Goal: Information Seeking & Learning: Learn about a topic

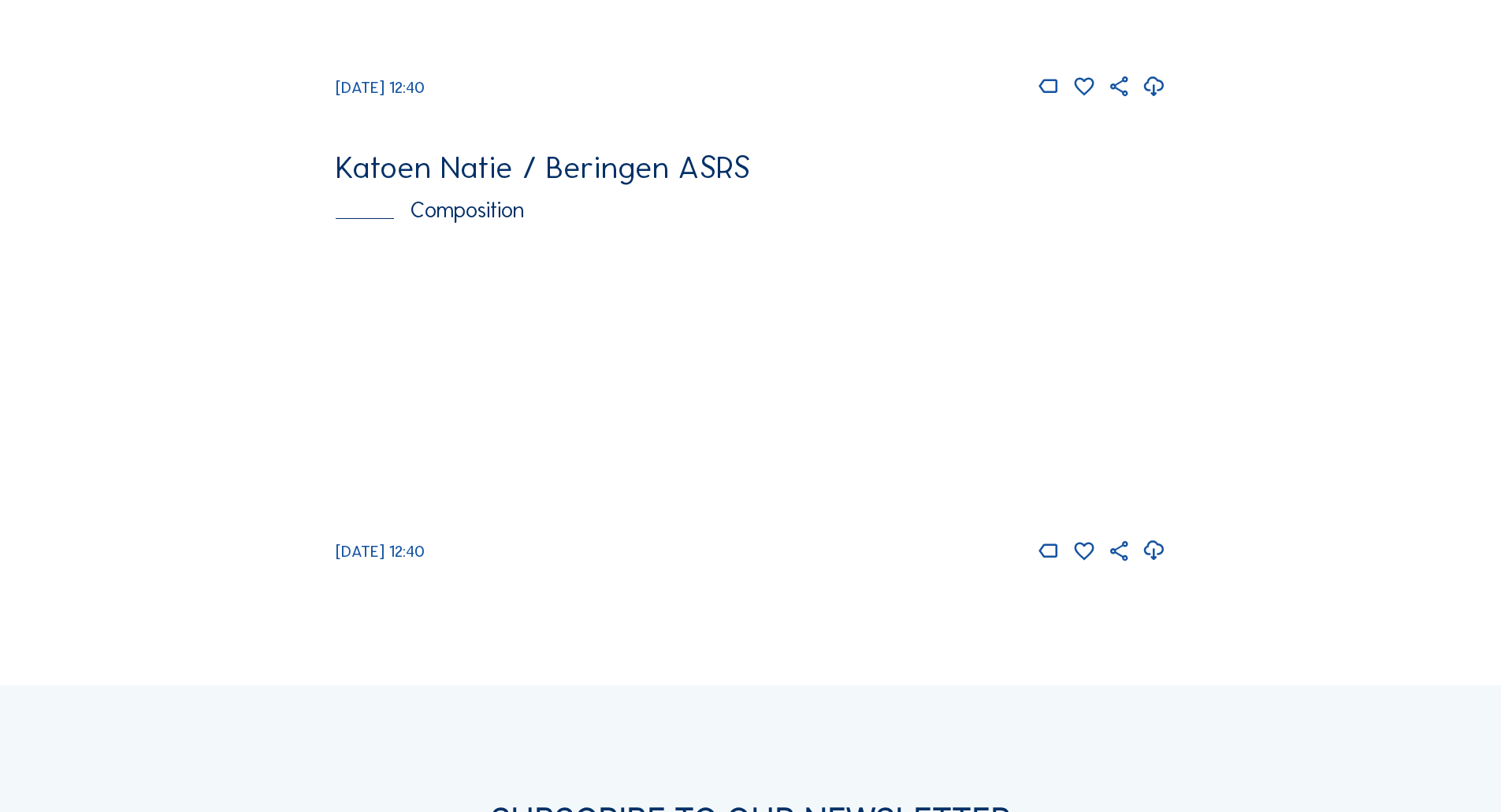
scroll to position [1300, 0]
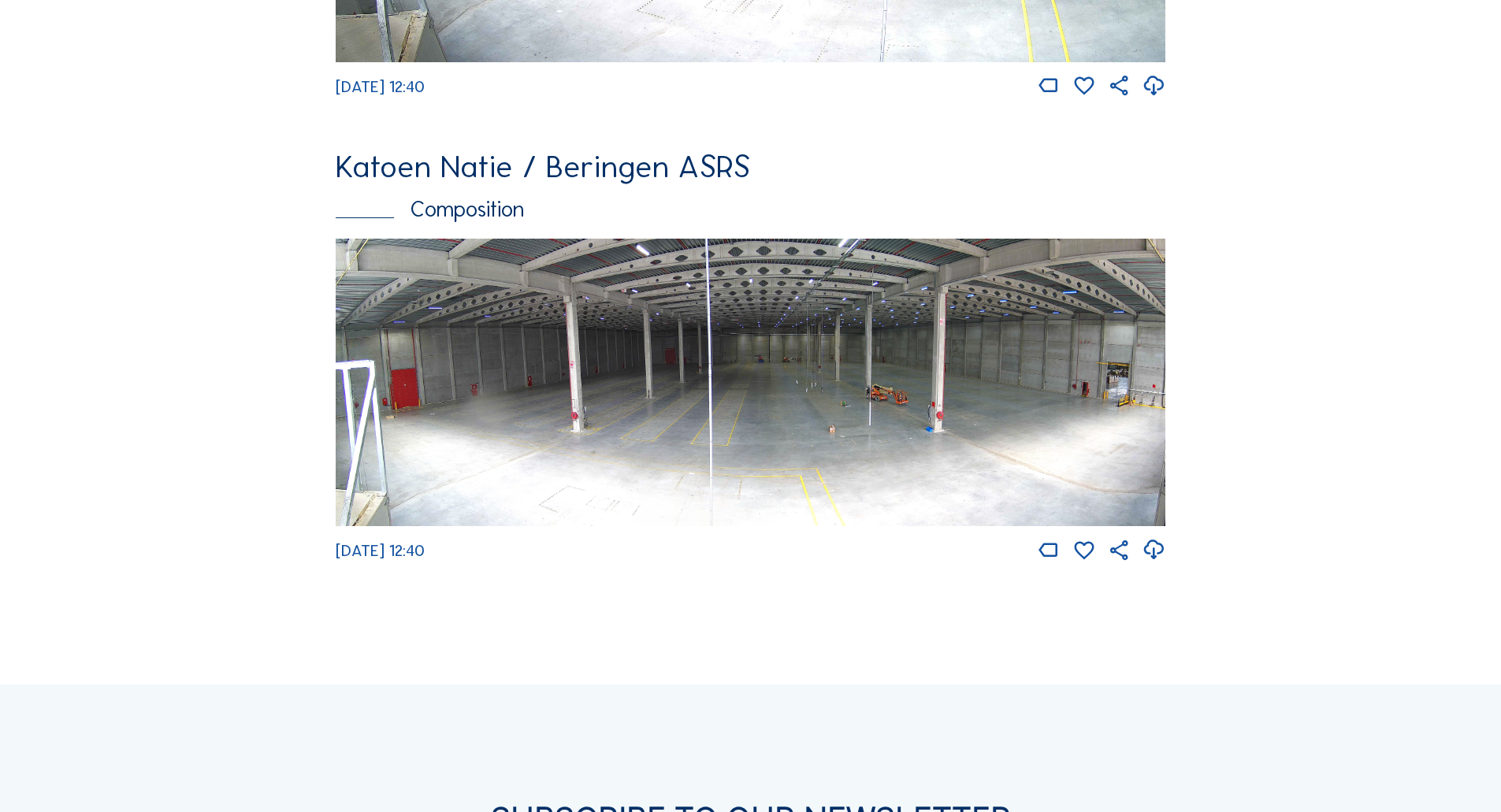
click at [946, 415] on img at bounding box center [750, 382] width 829 height 287
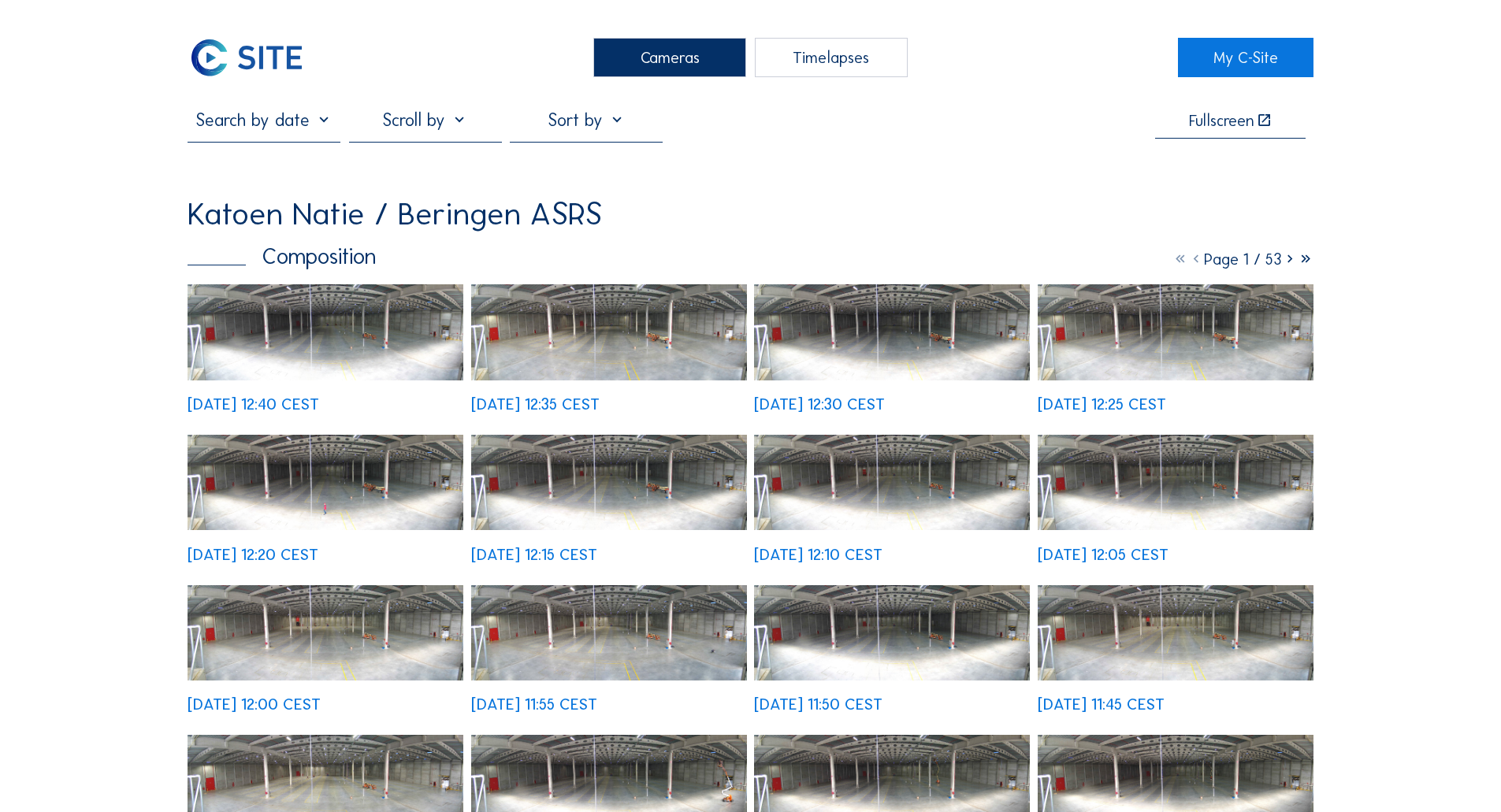
click at [305, 312] on img at bounding box center [325, 332] width 276 height 96
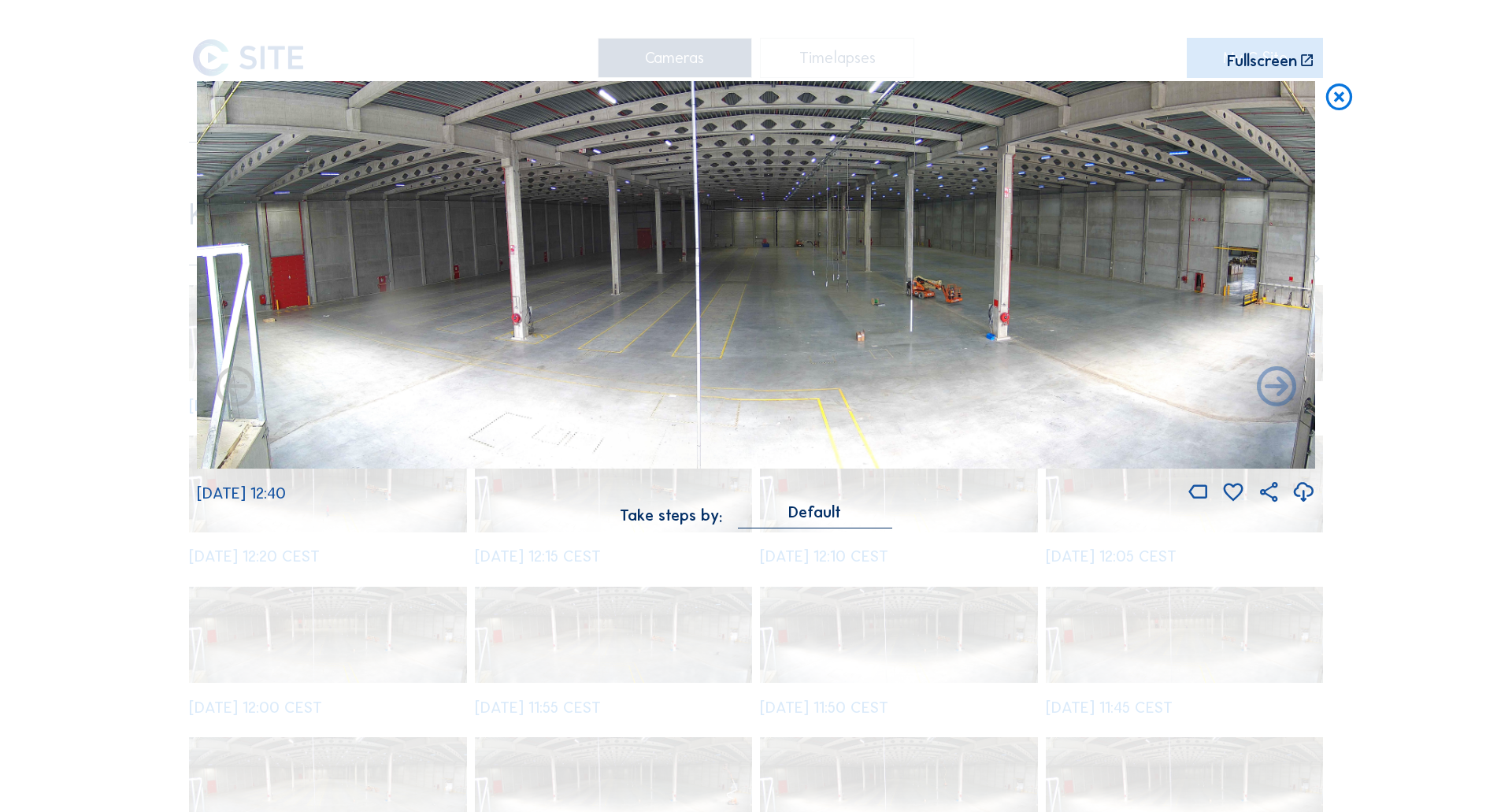
click at [1307, 495] on icon at bounding box center [1303, 492] width 23 height 29
click at [1277, 387] on icon at bounding box center [1276, 388] width 47 height 47
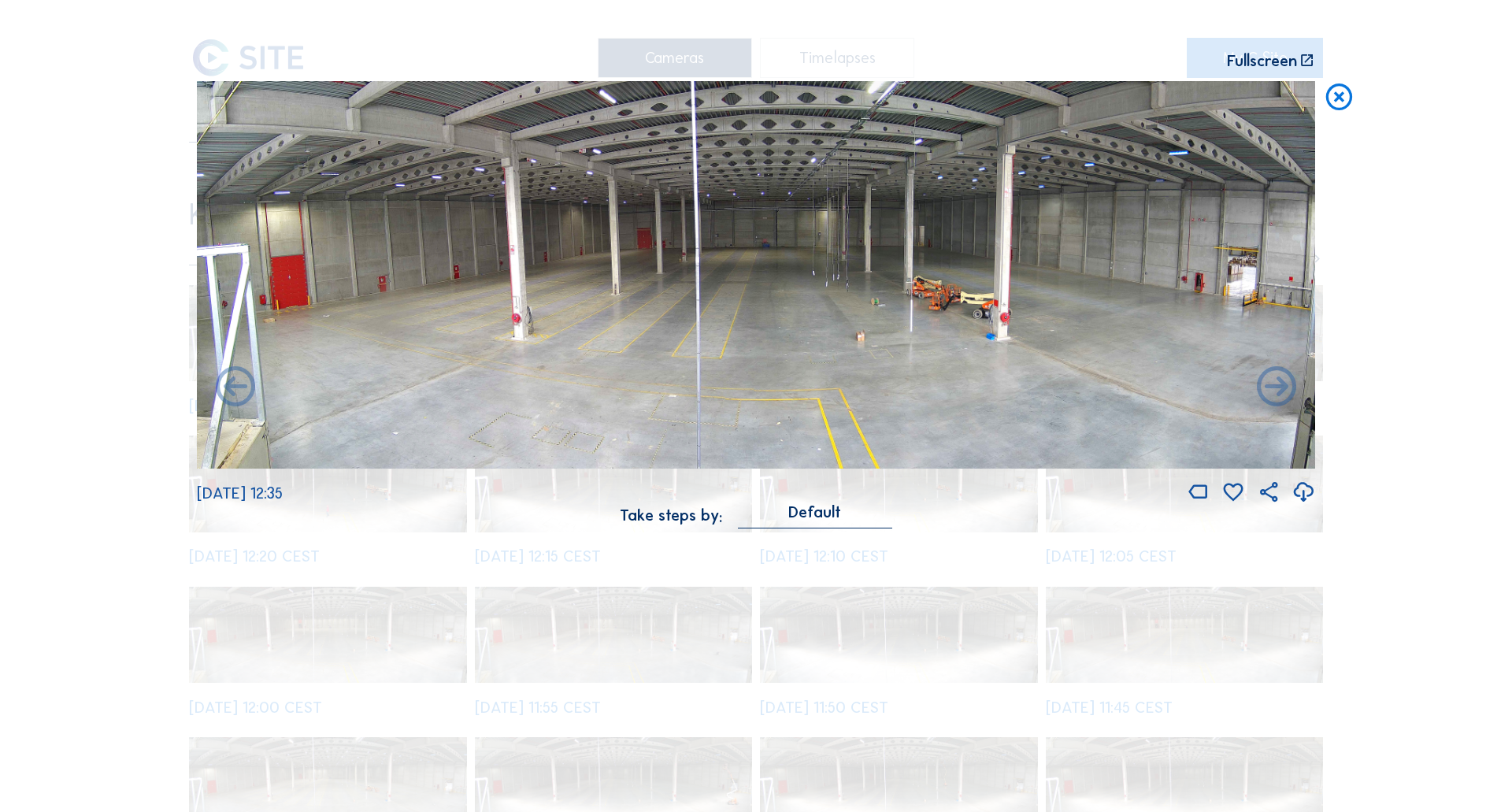
click at [1277, 387] on icon at bounding box center [1276, 388] width 47 height 47
